Goal: Task Accomplishment & Management: Use online tool/utility

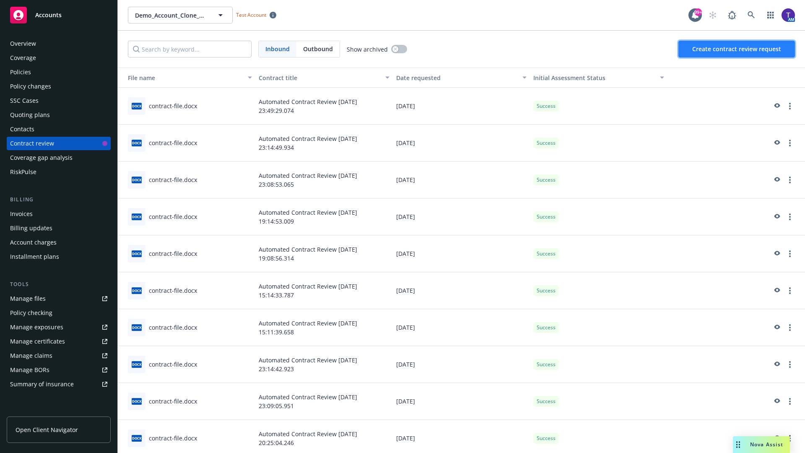
click at [737, 49] on span "Create contract review request" at bounding box center [736, 49] width 89 height 8
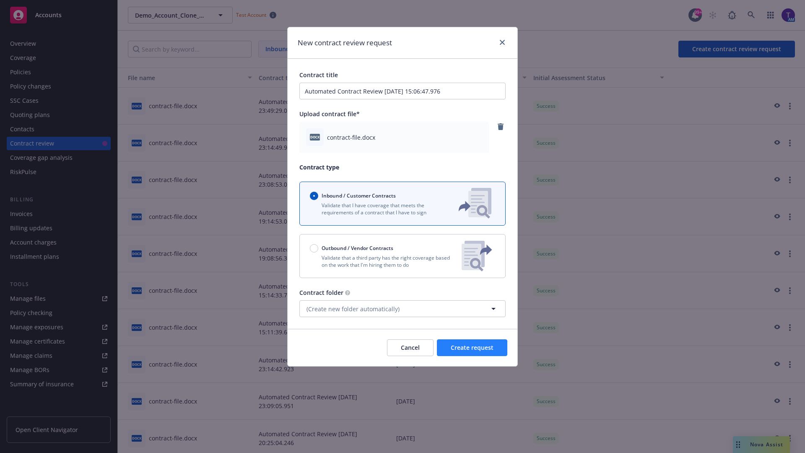
type input "Automated Contract Review [DATE] 15:06:47.976"
click at [472, 348] on span "Create request" at bounding box center [472, 347] width 43 height 8
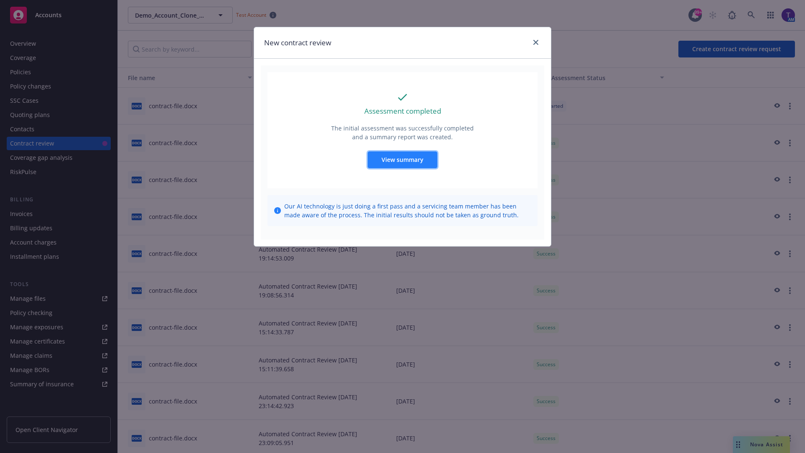
click at [402, 159] on span "View summary" at bounding box center [403, 160] width 42 height 8
